Goal: Find specific page/section

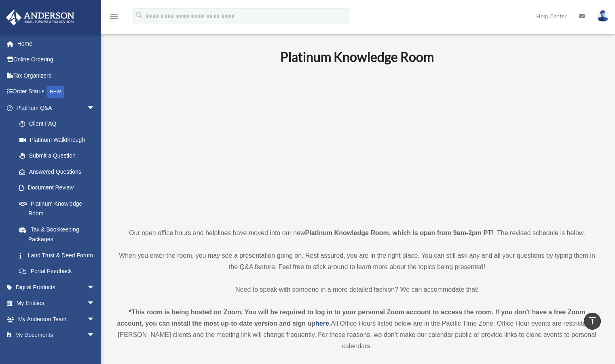
scroll to position [223, 0]
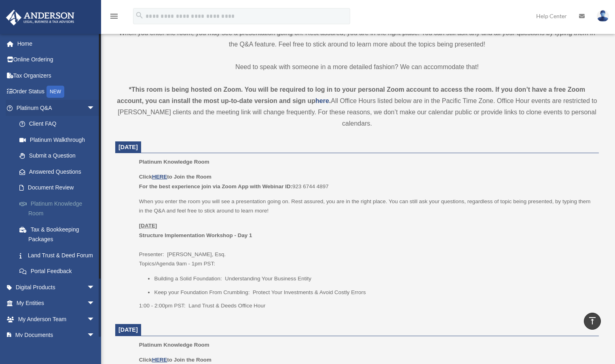
click at [59, 206] on link "Platinum Knowledge Room" at bounding box center [59, 209] width 96 height 26
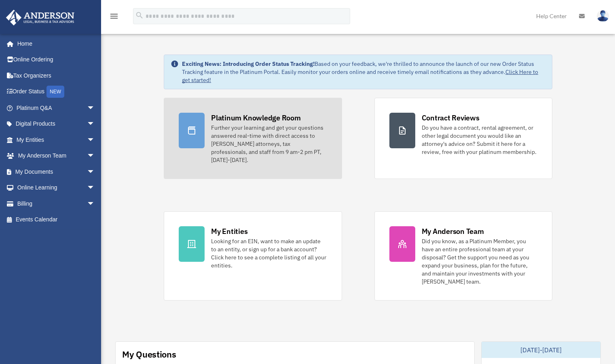
click at [246, 121] on div "Platinum Knowledge Room" at bounding box center [256, 118] width 90 height 10
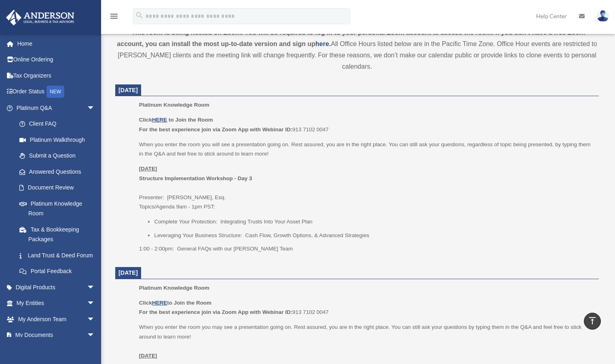
scroll to position [281, 0]
click at [160, 120] on u "HERE" at bounding box center [159, 118] width 15 height 6
